Goal: Task Accomplishment & Management: Manage account settings

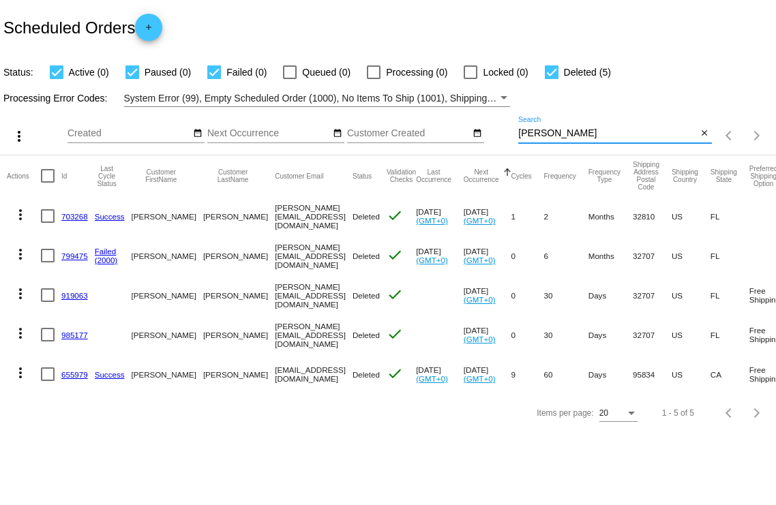
click at [546, 134] on input "[PERSON_NAME]" at bounding box center [607, 133] width 179 height 11
click at [545, 134] on input "[PERSON_NAME]" at bounding box center [607, 133] width 179 height 11
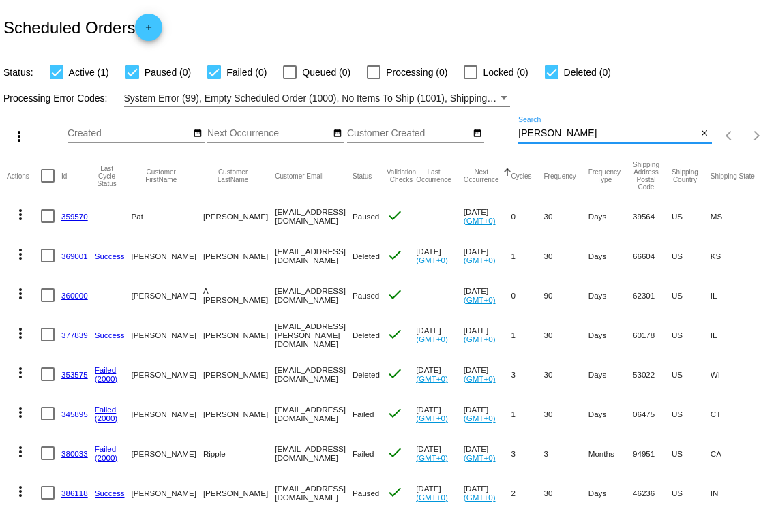
click at [536, 133] on input "[PERSON_NAME]" at bounding box center [607, 133] width 179 height 11
type input "[PERSON_NAME]"
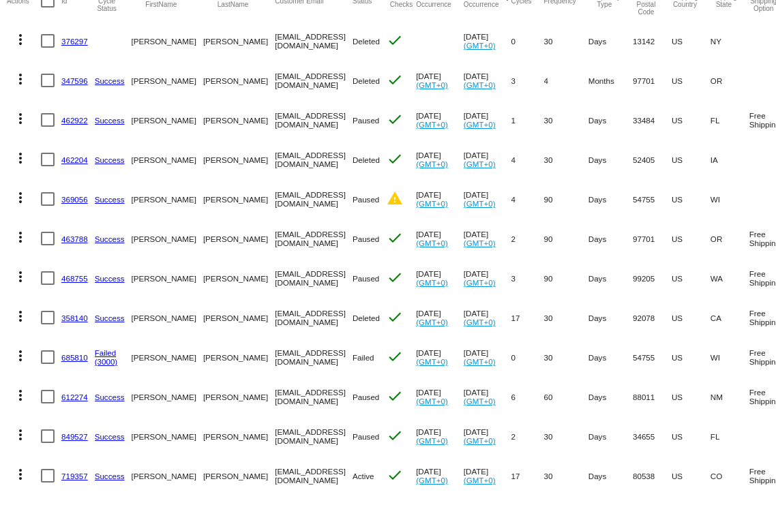
scroll to position [214, 0]
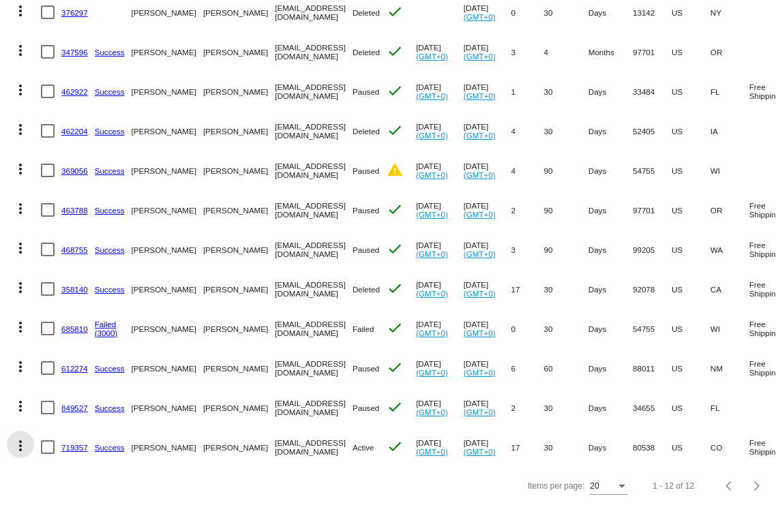
click at [23, 438] on mat-icon "more_vert" at bounding box center [20, 446] width 16 height 16
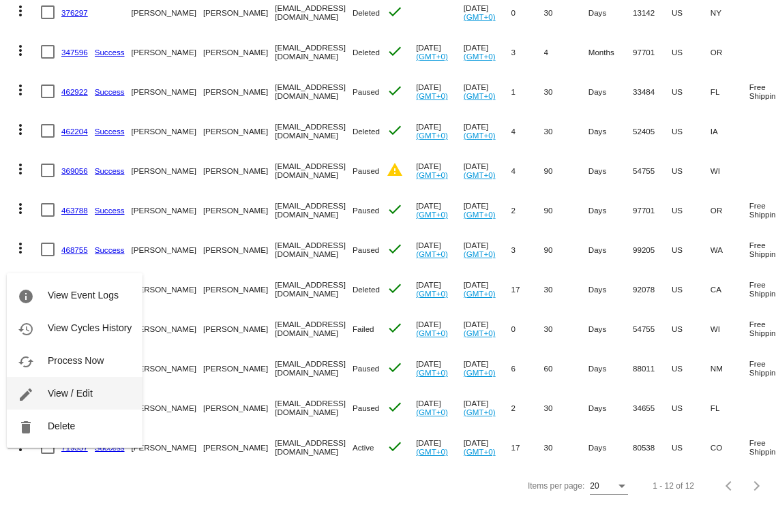
click at [72, 398] on span "View / Edit" at bounding box center [70, 393] width 45 height 11
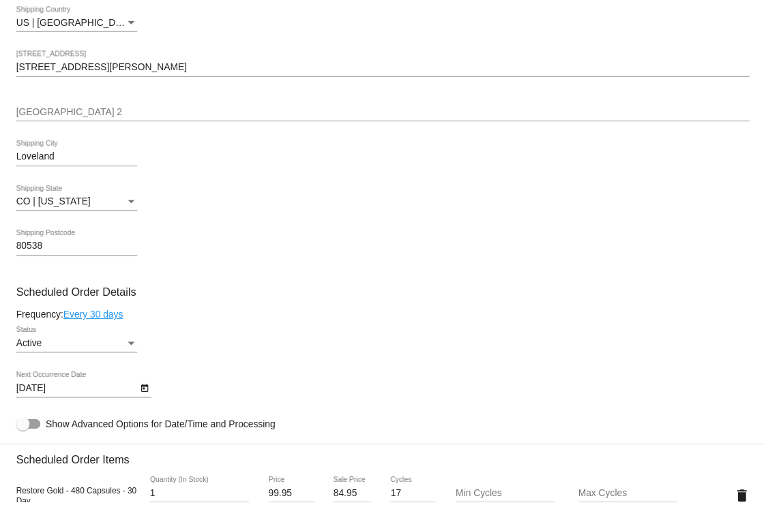
scroll to position [625, 0]
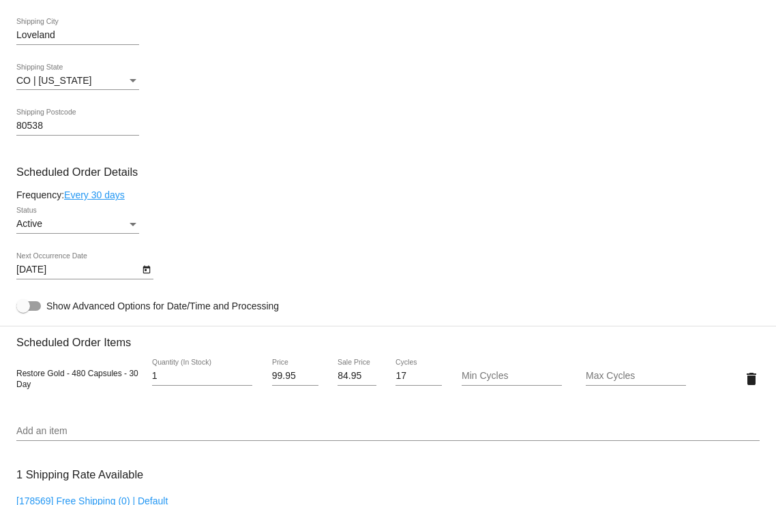
click at [106, 199] on link "Every 30 days" at bounding box center [94, 195] width 61 height 11
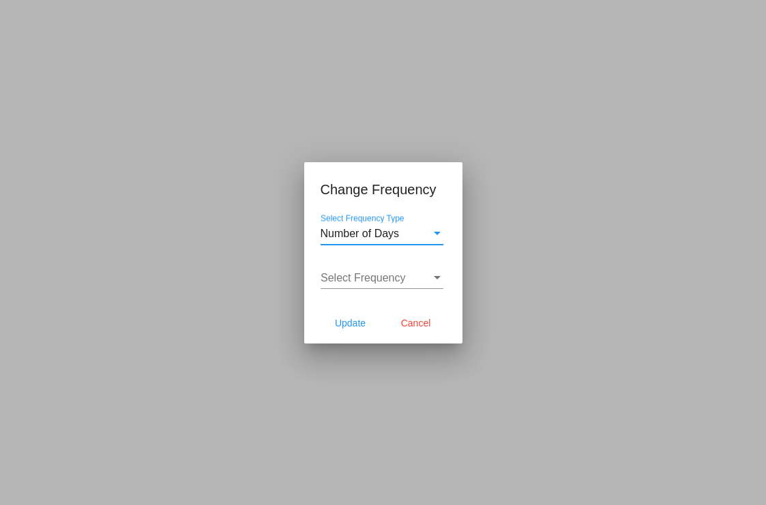
click at [356, 233] on span "Number of Days" at bounding box center [360, 234] width 79 height 12
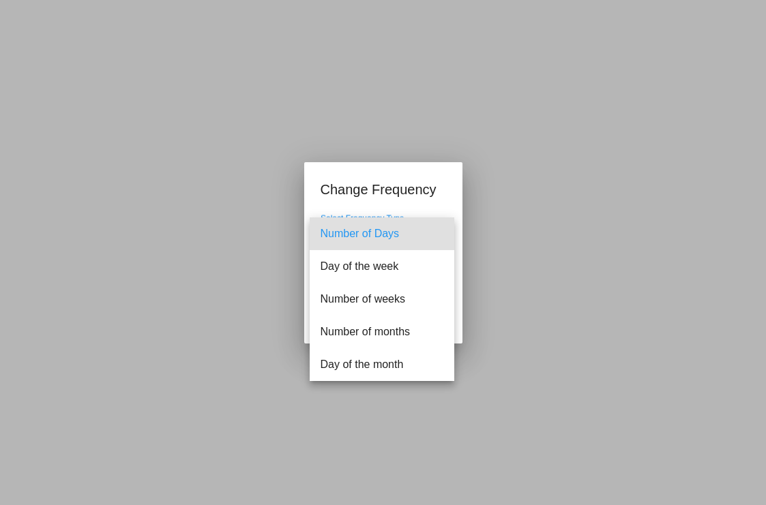
click at [382, 237] on span "Number of Days" at bounding box center [382, 234] width 123 height 33
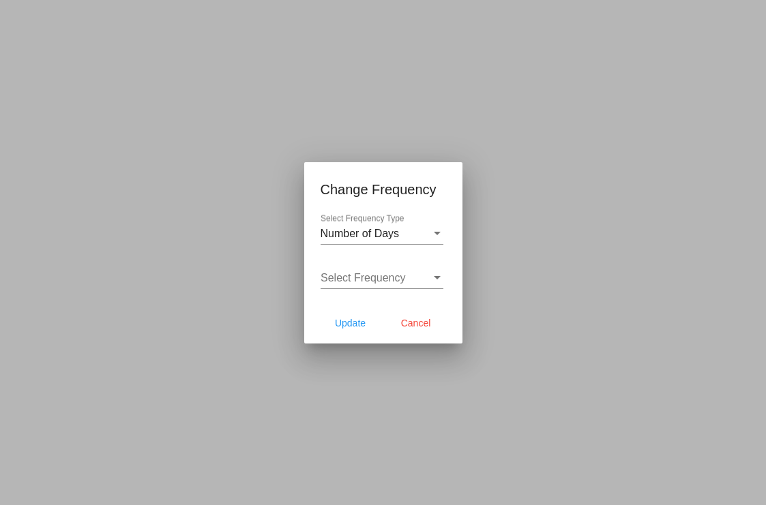
click at [361, 285] on div "Select Frequency Select Frequency" at bounding box center [382, 274] width 123 height 31
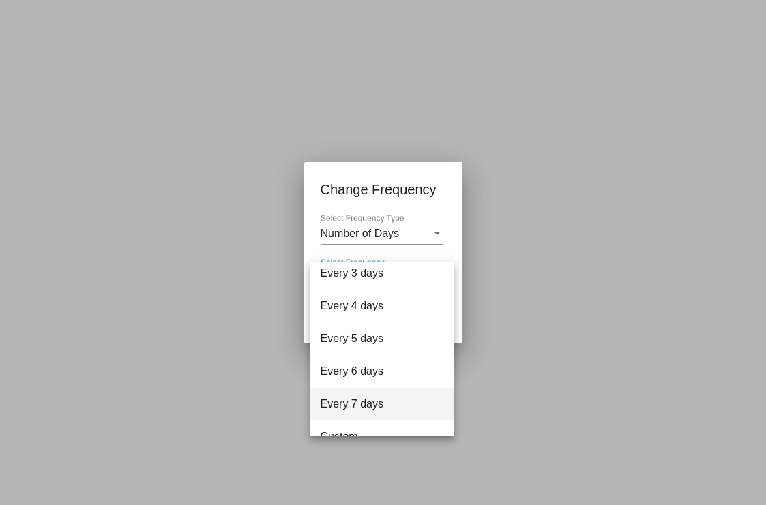
scroll to position [55, 0]
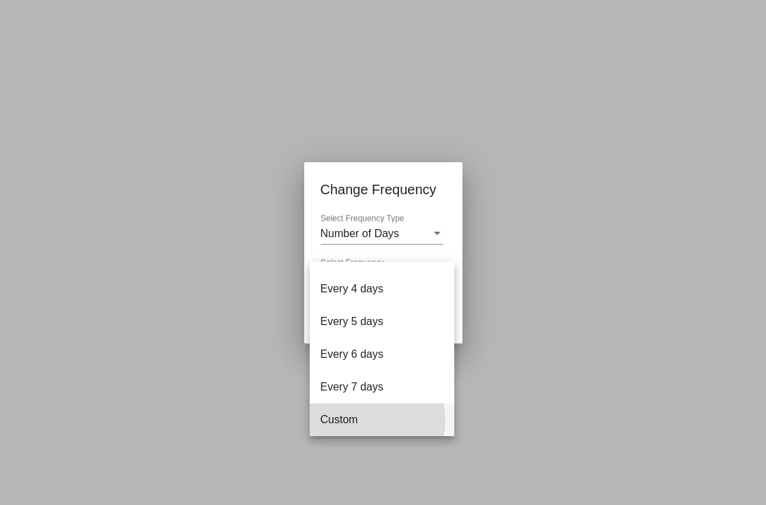
click at [364, 421] on span "Custom" at bounding box center [382, 420] width 123 height 33
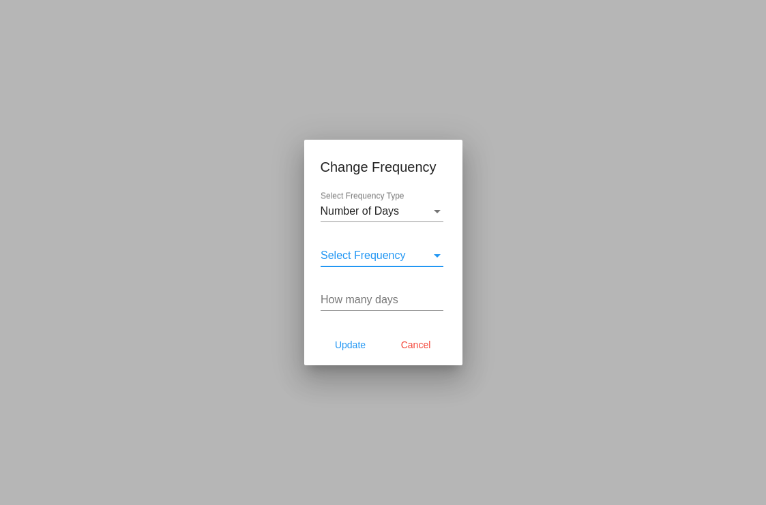
click at [374, 254] on span "Select Frequency" at bounding box center [363, 256] width 85 height 12
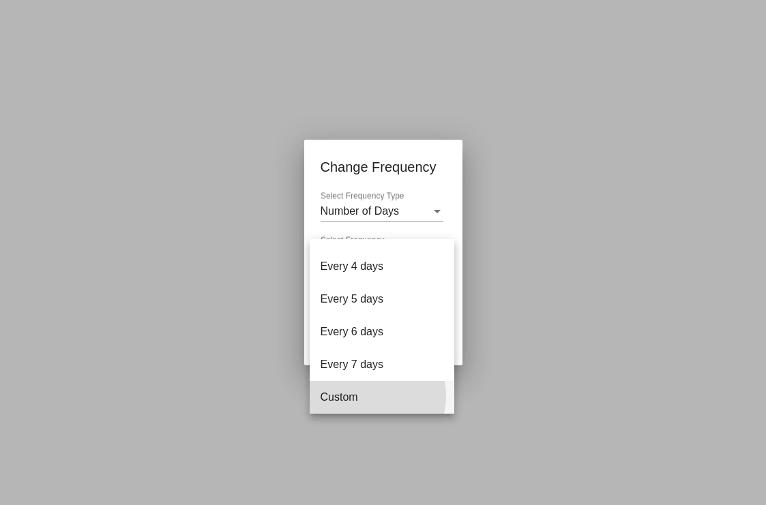
click at [373, 396] on span "Custom" at bounding box center [382, 397] width 123 height 33
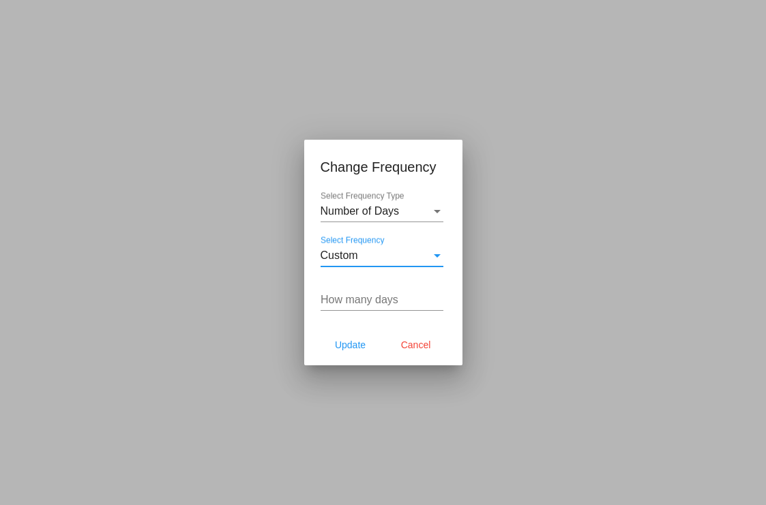
click at [370, 302] on input "How many days" at bounding box center [382, 300] width 123 height 12
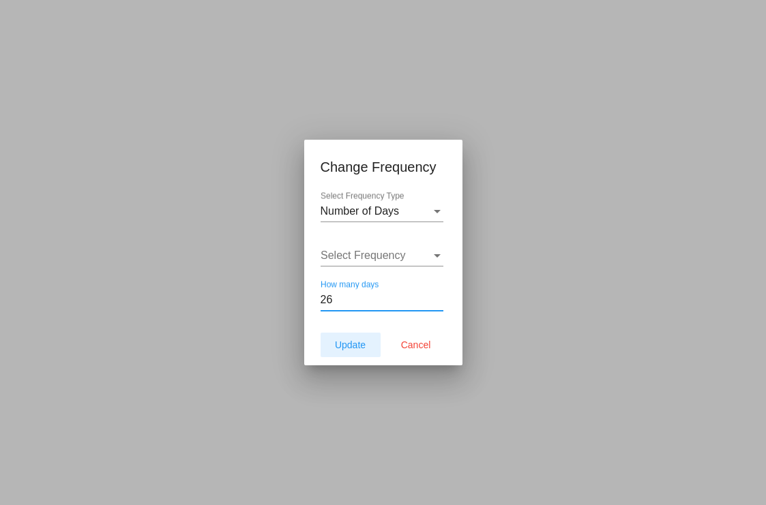
type input "26"
click at [347, 344] on span "Update" at bounding box center [350, 345] width 31 height 11
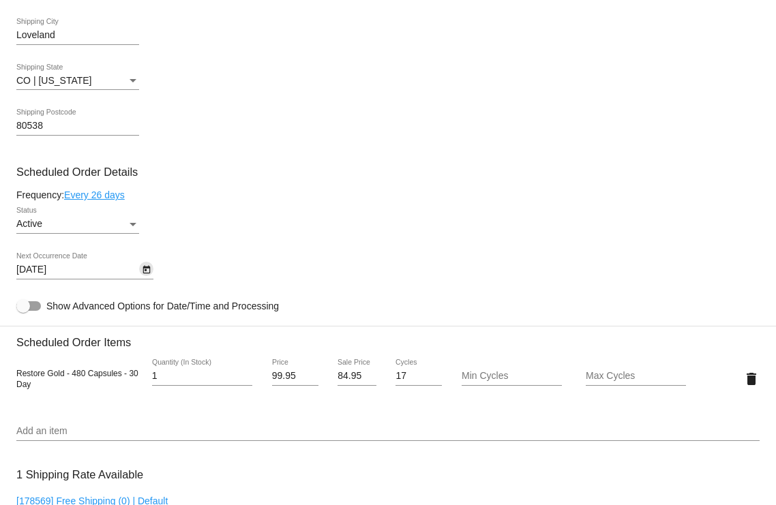
click at [145, 271] on icon "Open calendar" at bounding box center [147, 270] width 8 height 8
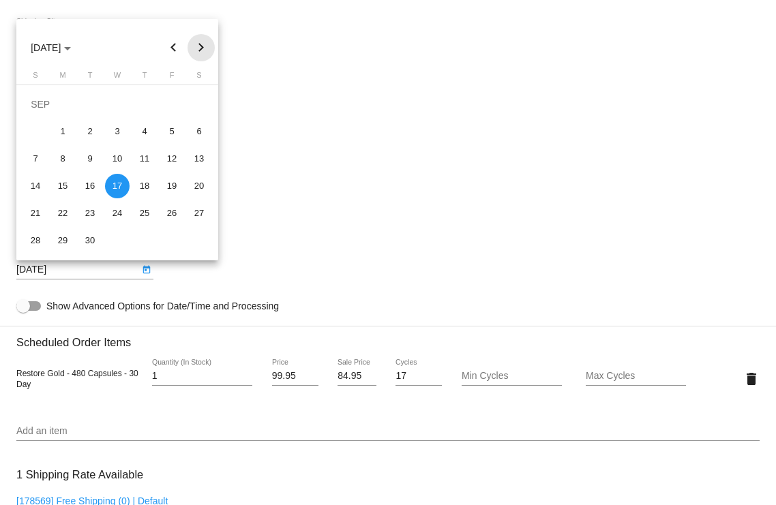
click at [196, 52] on button "Next month" at bounding box center [201, 47] width 27 height 27
click at [148, 137] on div "9" at bounding box center [144, 131] width 25 height 25
type input "[DATE]"
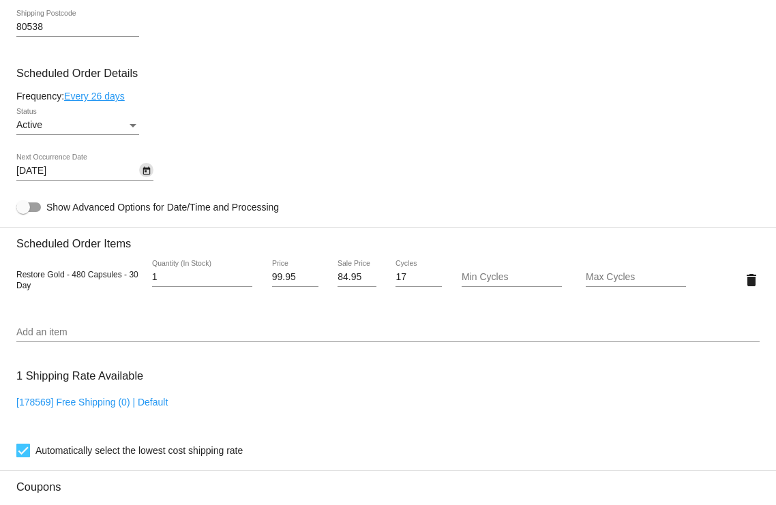
scroll to position [1149, 0]
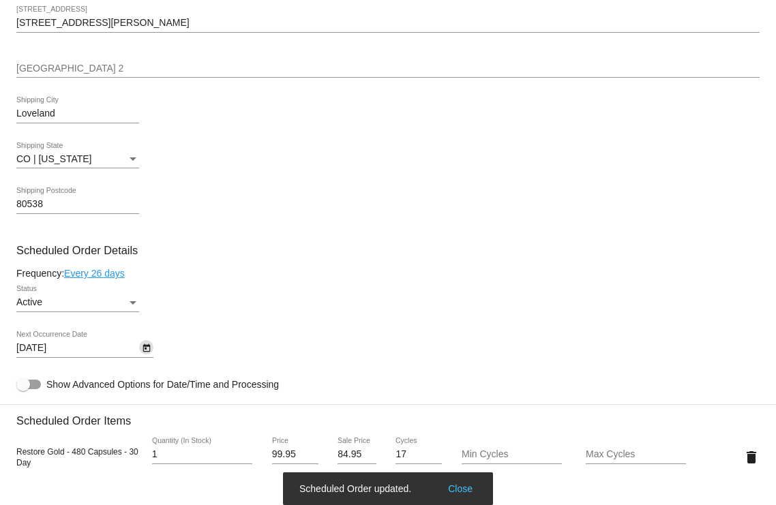
scroll to position [0, 0]
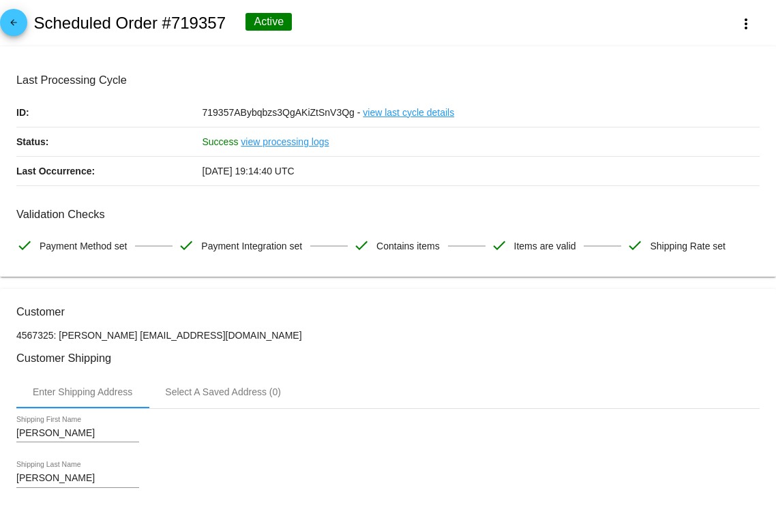
click at [18, 29] on mat-icon "arrow_back" at bounding box center [13, 26] width 16 height 16
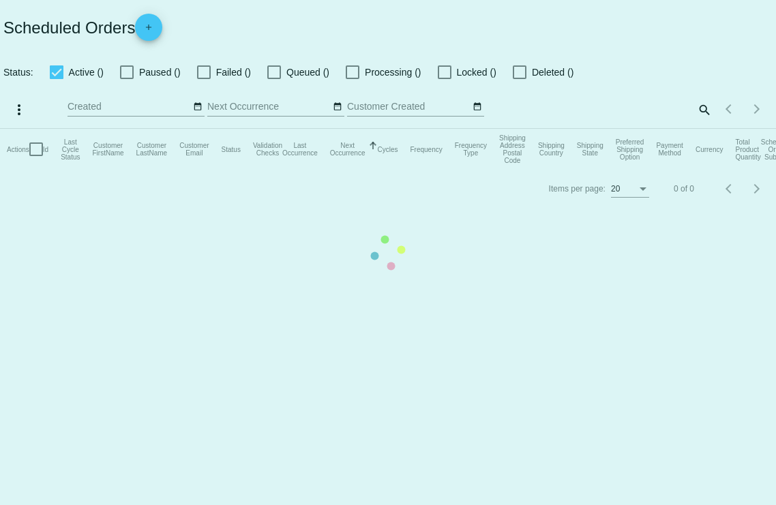
checkbox input "true"
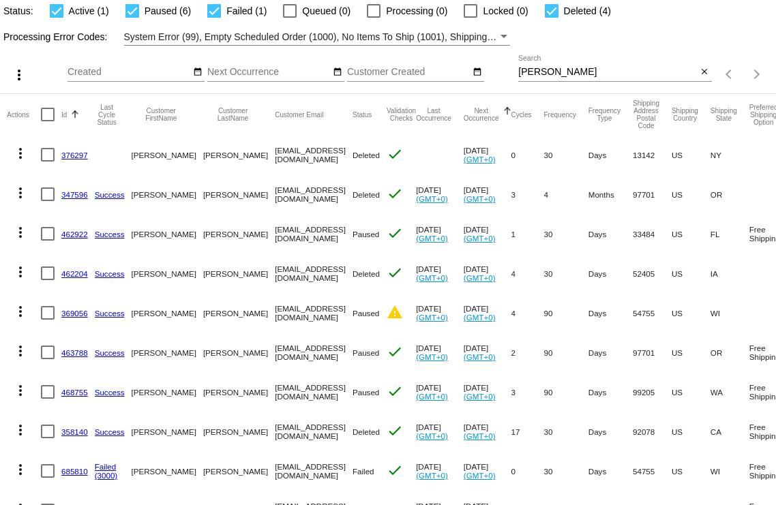
scroll to position [214, 0]
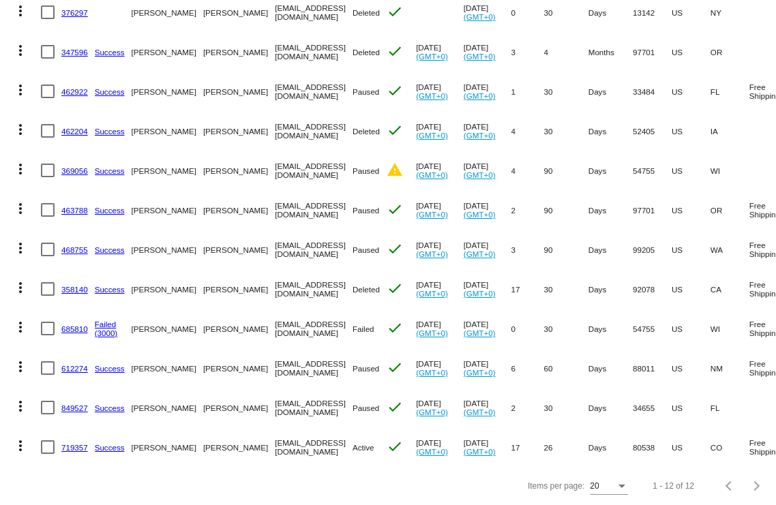
click at [20, 438] on mat-icon "more_vert" at bounding box center [20, 446] width 16 height 16
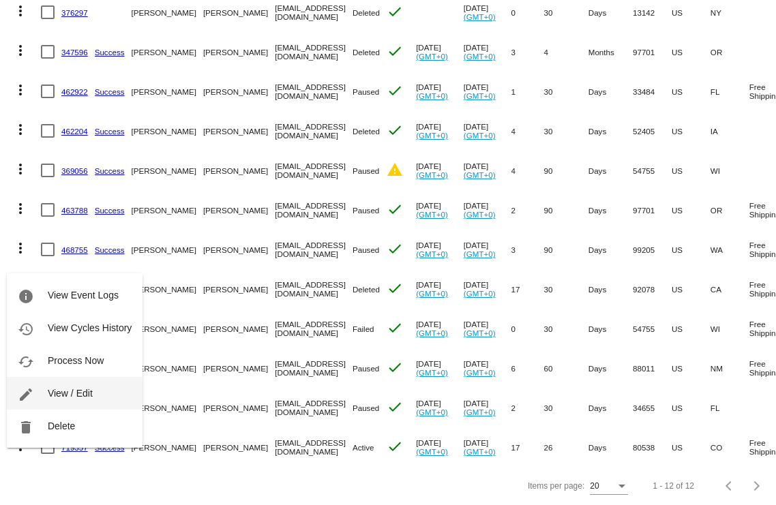
click at [74, 401] on button "edit View / Edit" at bounding box center [75, 393] width 136 height 33
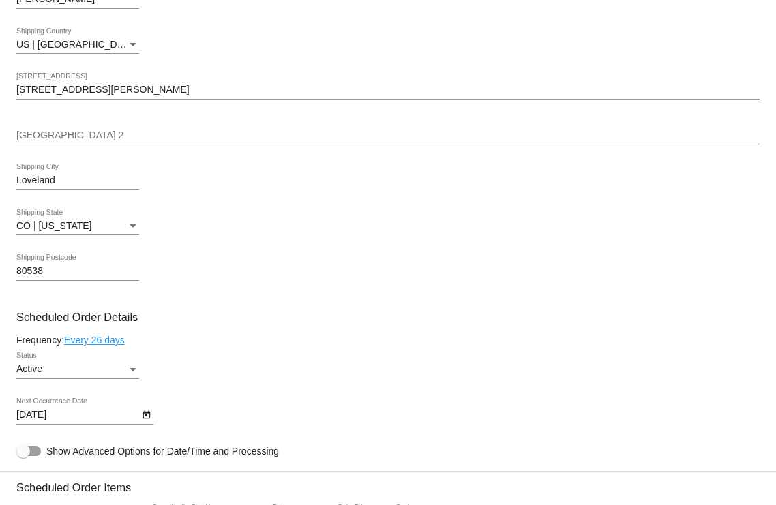
scroll to position [554, 0]
